Goal: Navigation & Orientation: Understand site structure

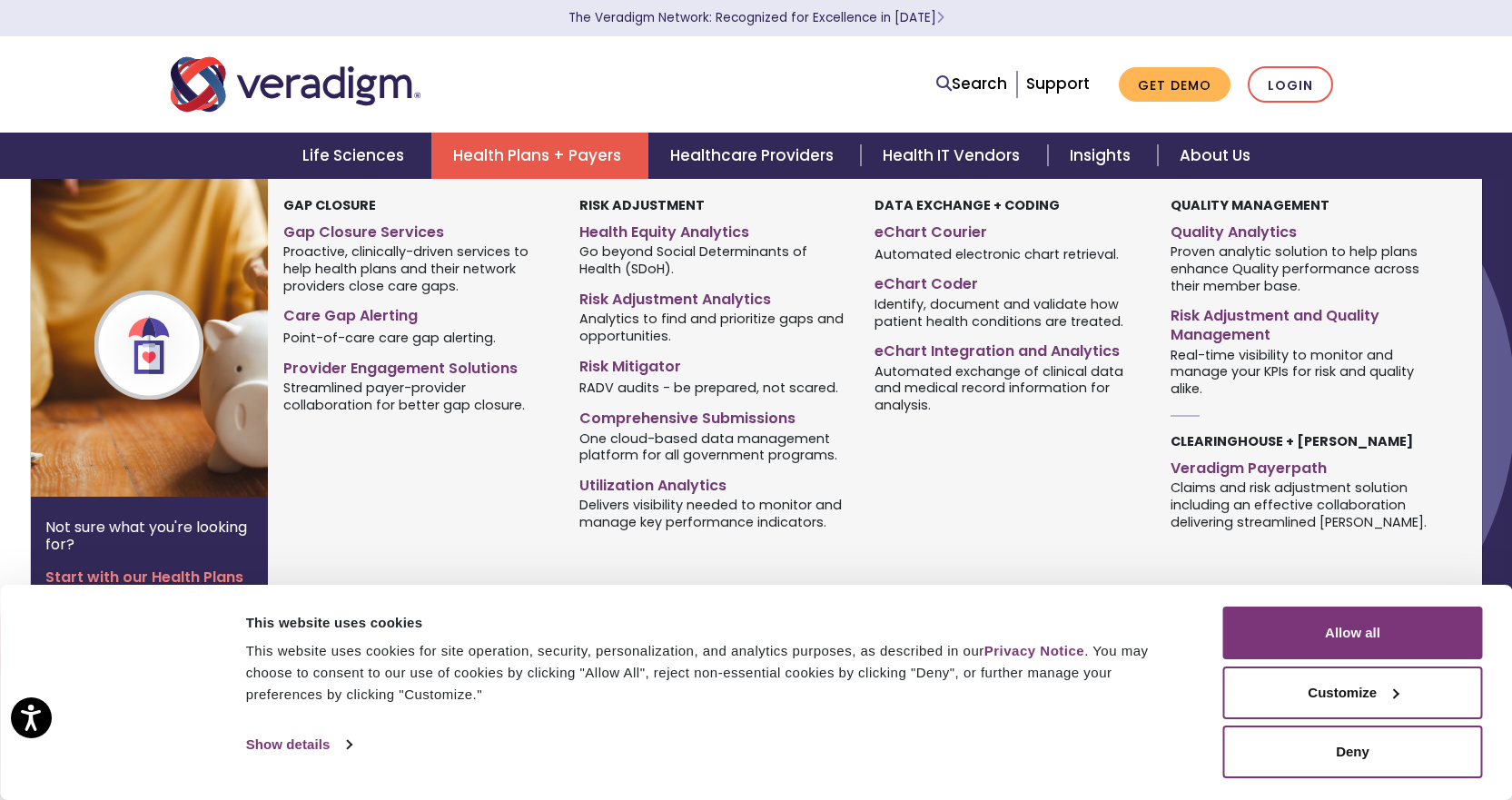
click at [478, 144] on link "Health Plans + Payers" at bounding box center [540, 156] width 217 height 46
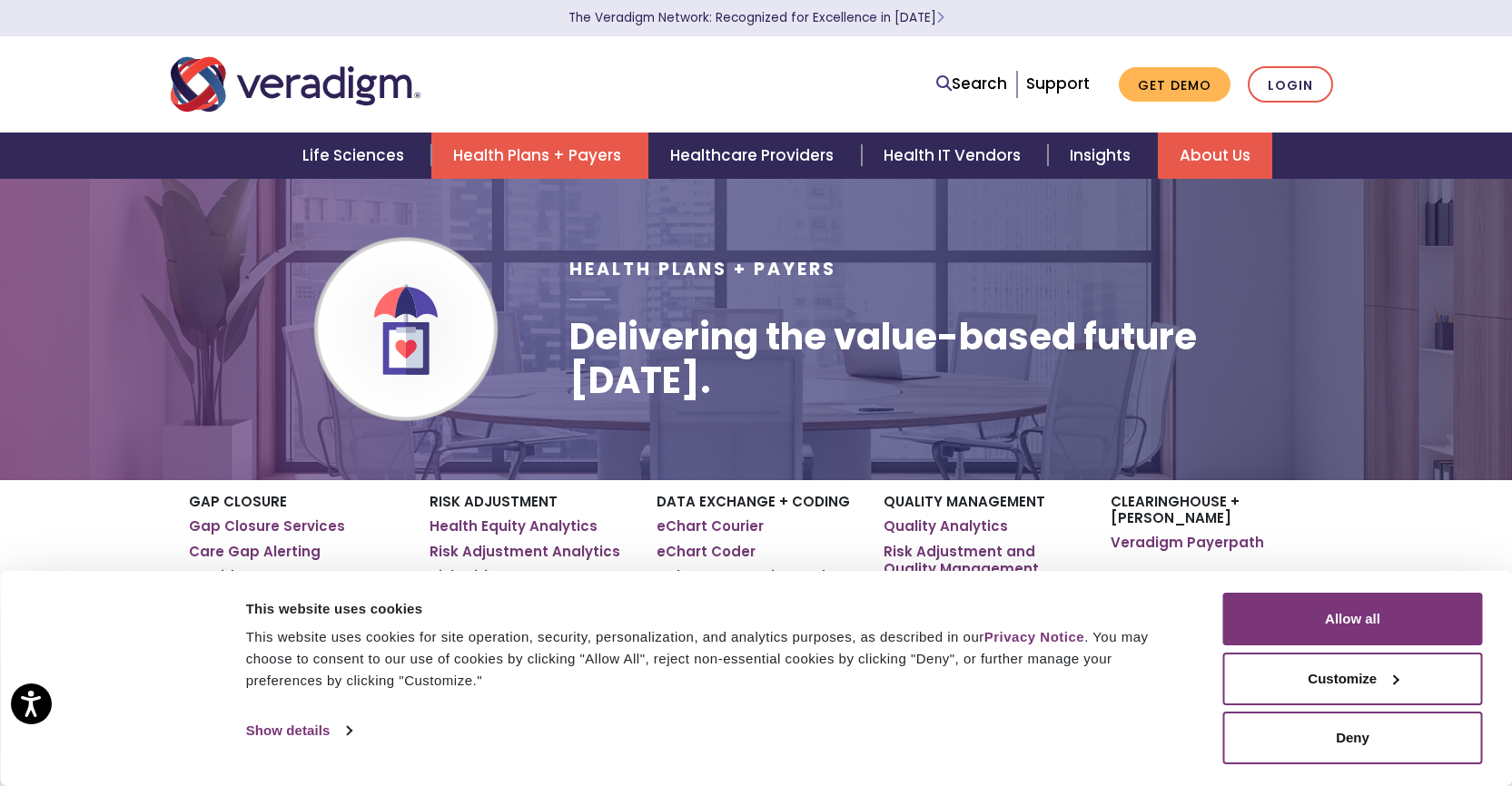
click at [1190, 158] on link "About Us" at bounding box center [1214, 156] width 114 height 46
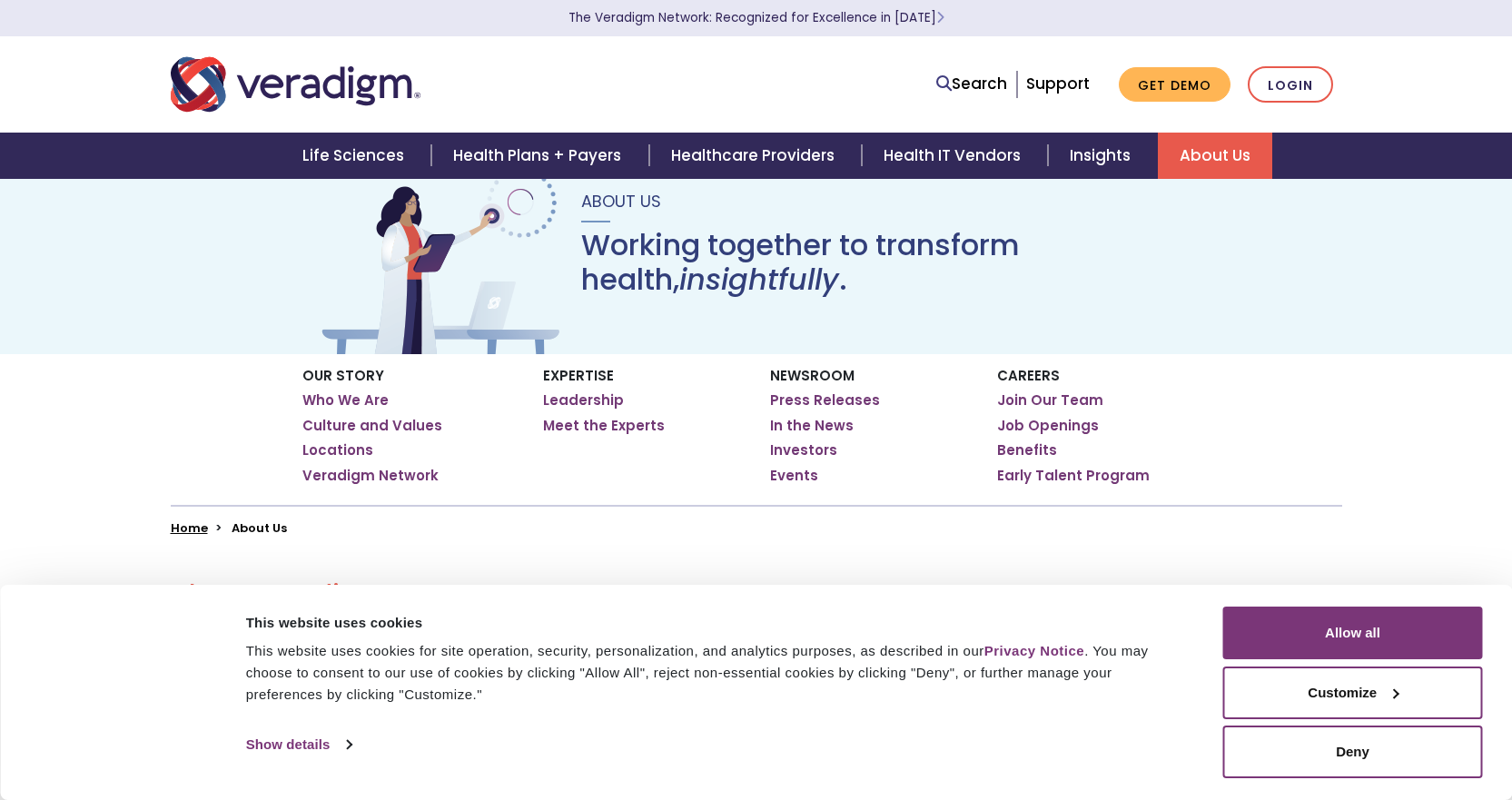
scroll to position [91, 0]
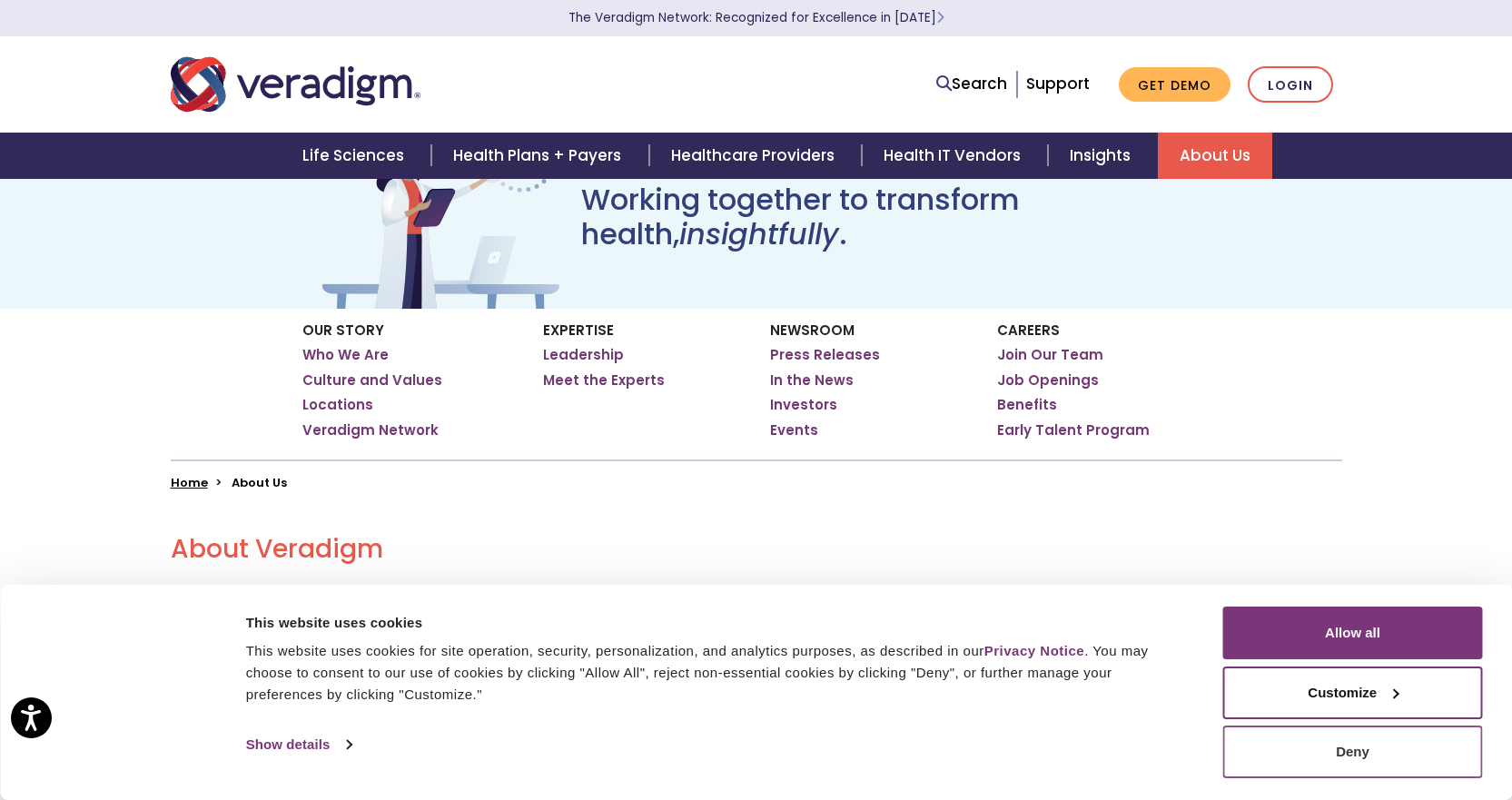
click at [1381, 736] on button "Deny" at bounding box center [1353, 751] width 260 height 53
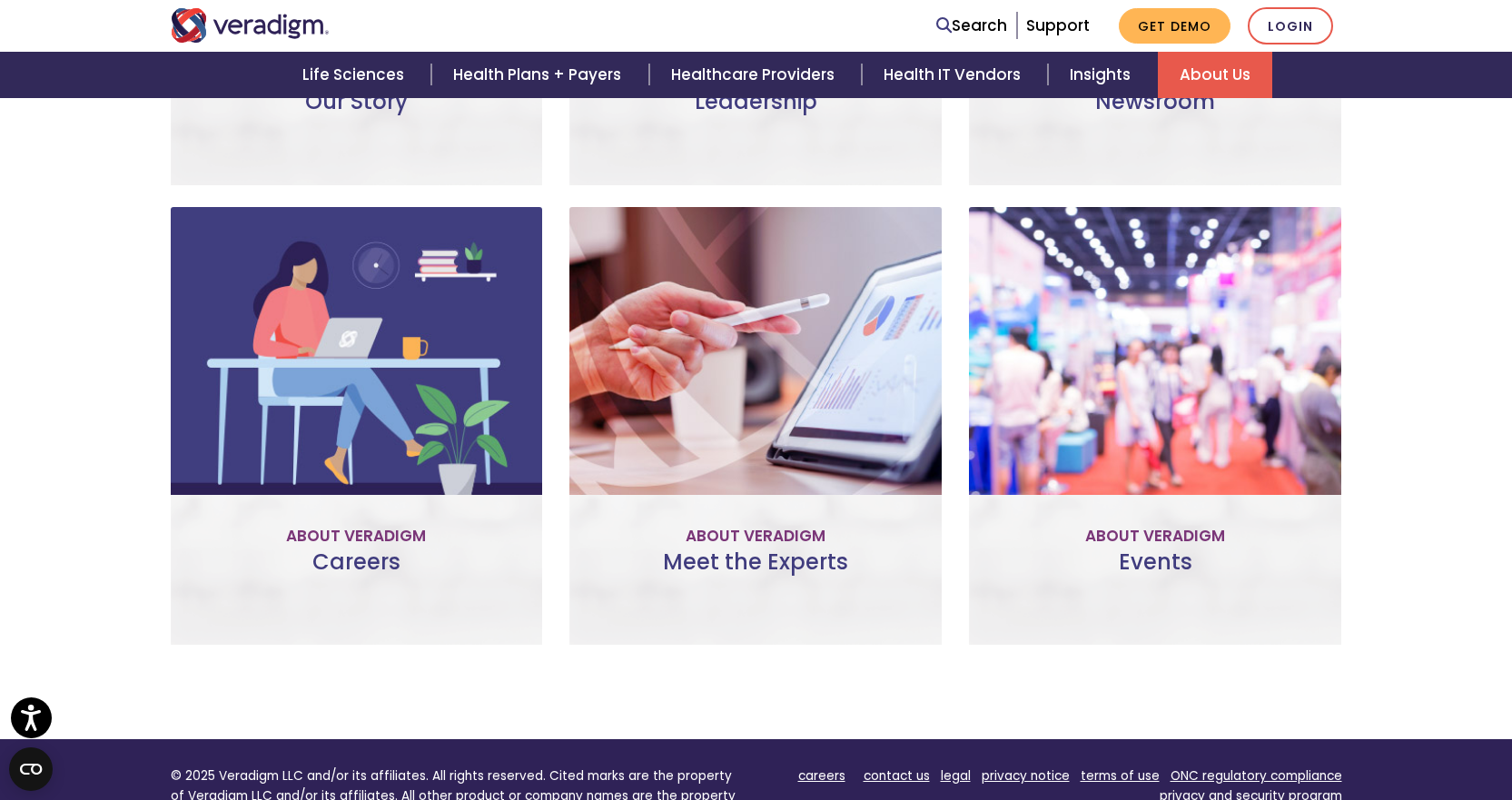
scroll to position [1418, 0]
